Goal: Information Seeking & Learning: Stay updated

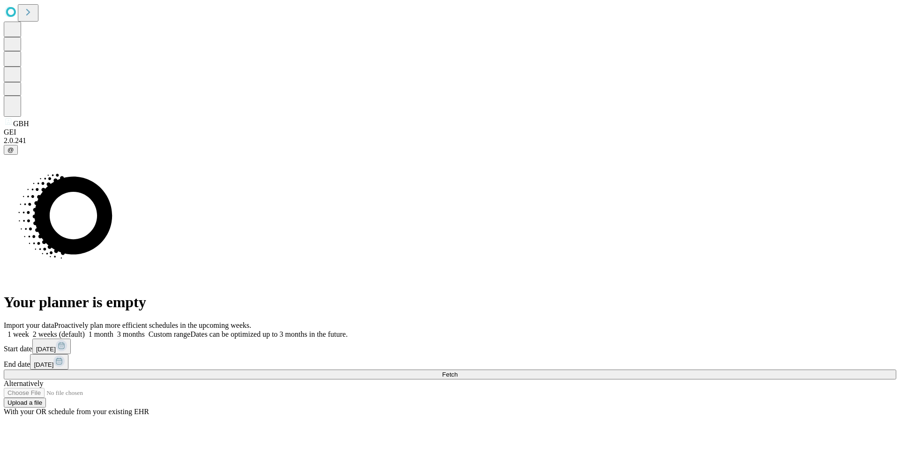
click at [677, 369] on button "Fetch" at bounding box center [450, 374] width 892 height 10
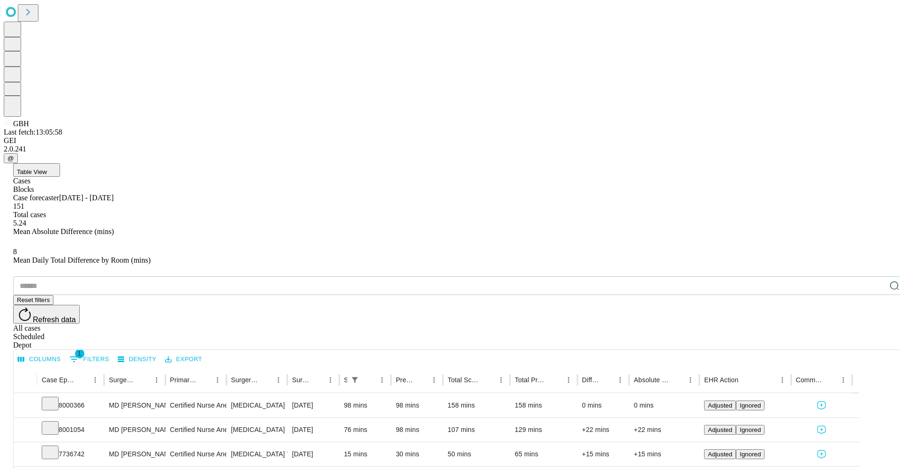
click at [112, 352] on button "1 Filters" at bounding box center [89, 359] width 45 height 15
click at [30, 400] on icon "Expand" at bounding box center [25, 404] width 9 height 9
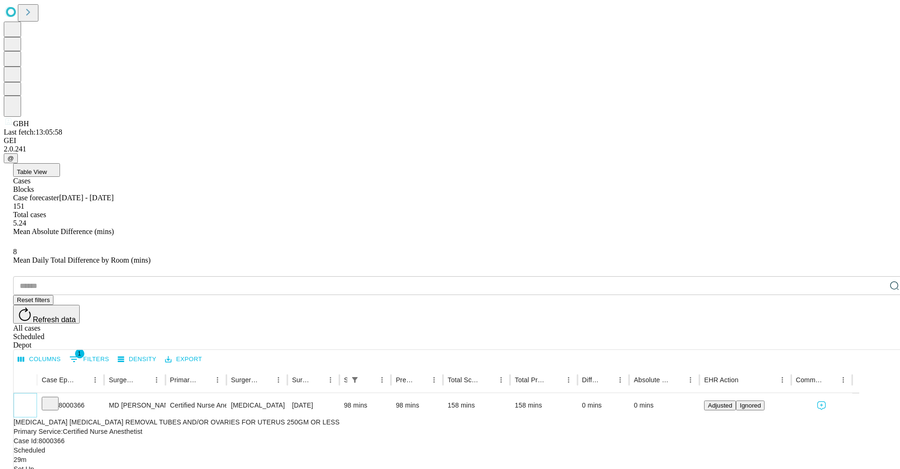
click at [30, 401] on icon "Collapse" at bounding box center [25, 405] width 9 height 9
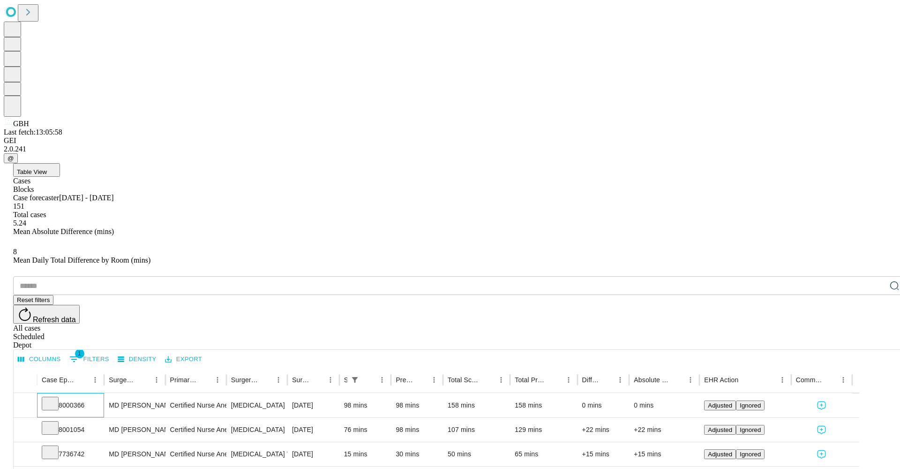
click at [55, 398] on icon at bounding box center [49, 402] width 9 height 9
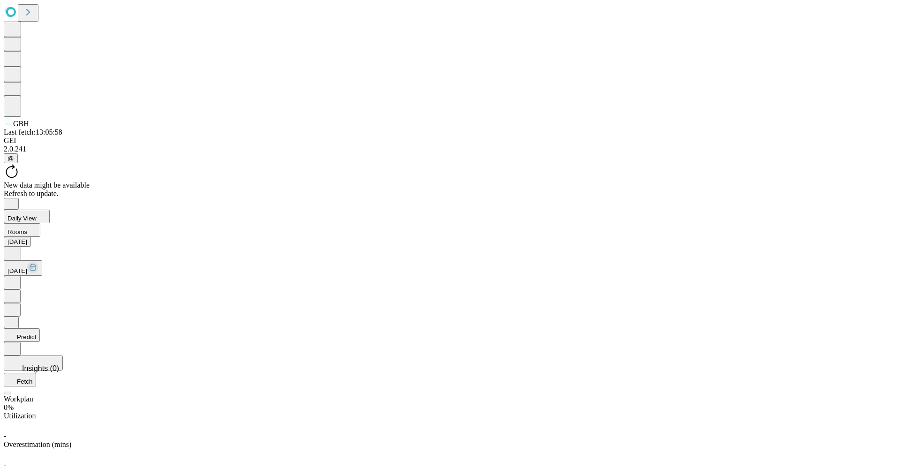
click at [441, 181] on div "New data might be available" at bounding box center [450, 185] width 892 height 8
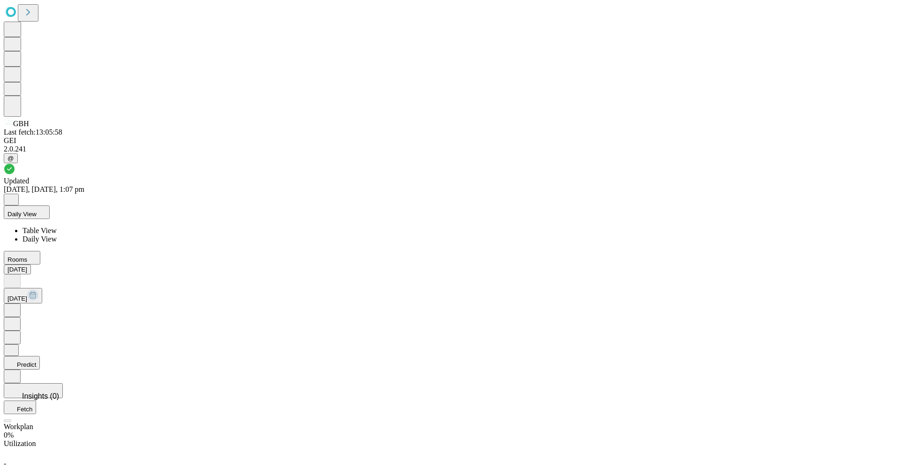
click at [57, 226] on span "Table View" at bounding box center [39, 230] width 34 height 8
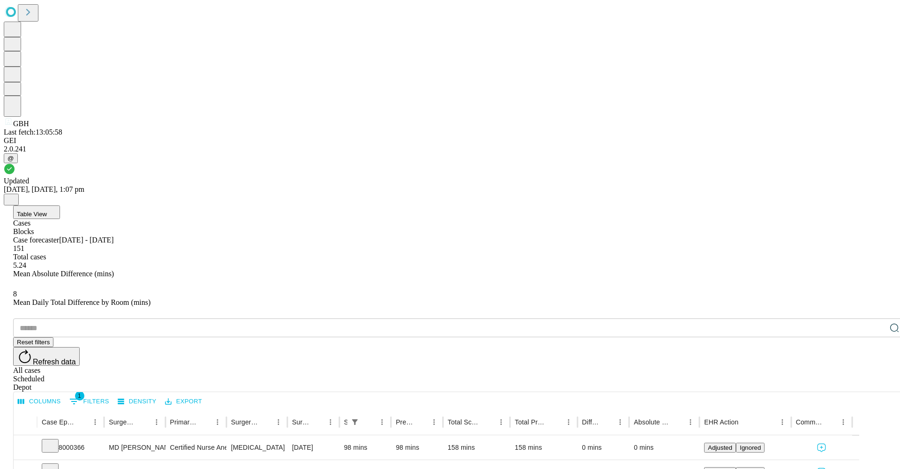
click at [60, 205] on button "Table View" at bounding box center [36, 212] width 47 height 14
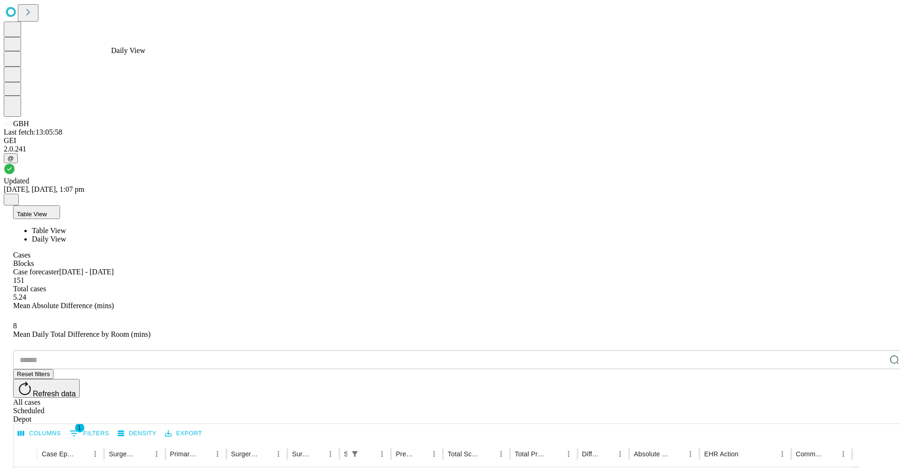
click at [66, 235] on span "Daily View" at bounding box center [49, 239] width 34 height 8
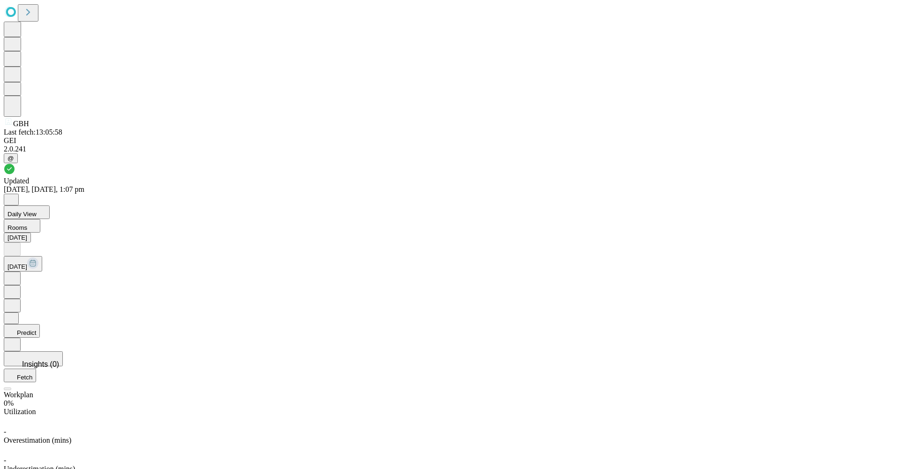
click at [50, 205] on button "Daily View" at bounding box center [27, 212] width 46 height 14
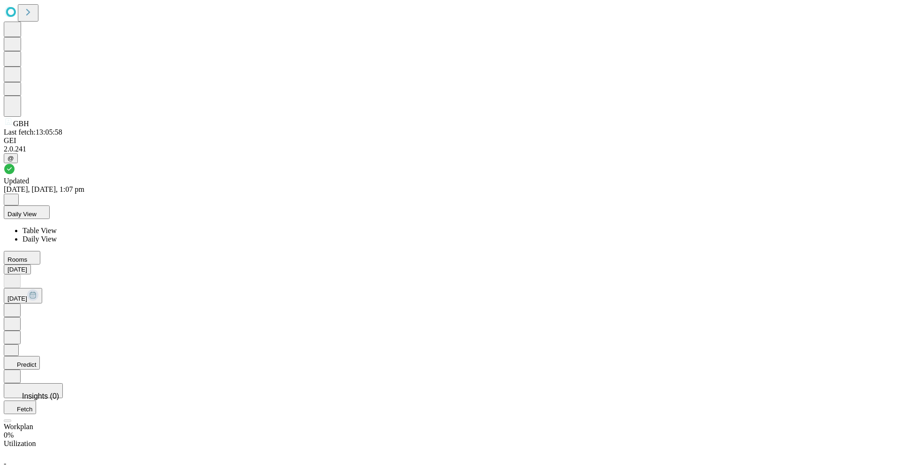
click at [40, 251] on button "Rooms" at bounding box center [22, 258] width 37 height 14
click at [44, 240] on span "Rooms" at bounding box center [32, 244] width 21 height 8
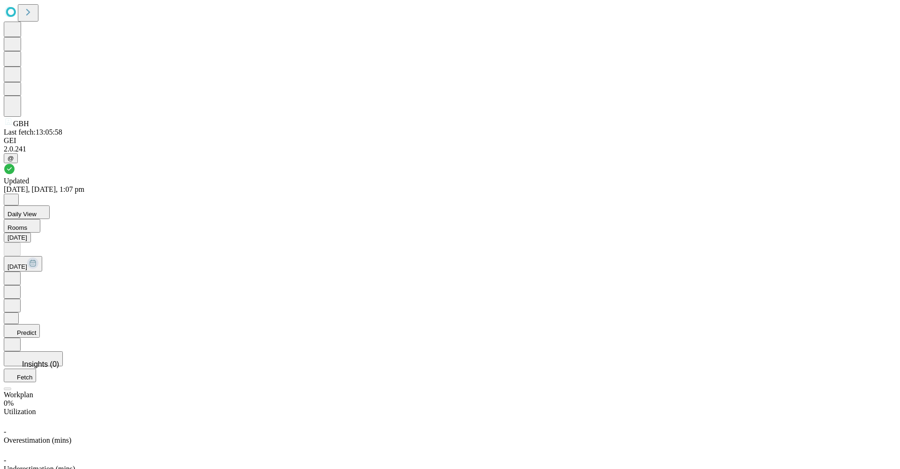
click at [15, 195] on icon "Close" at bounding box center [10, 198] width 7 height 7
